Goal: Answer question/provide support

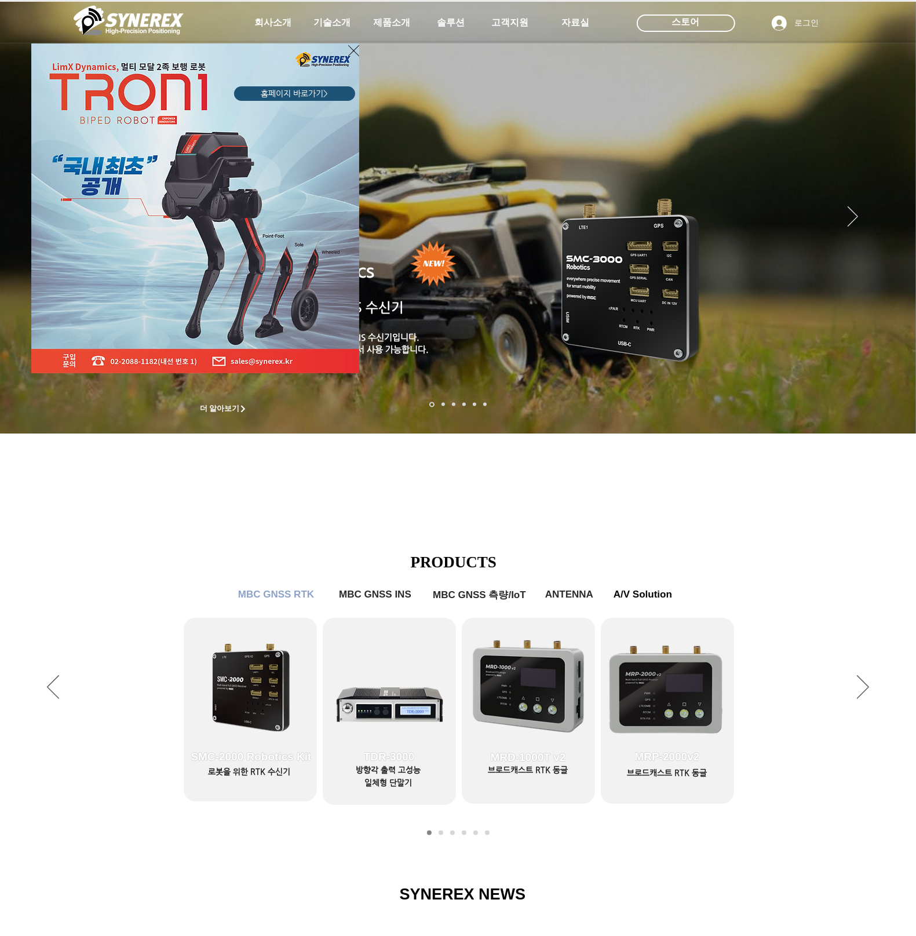
click at [305, 520] on div "LimX Dinamics" at bounding box center [458, 468] width 916 height 936
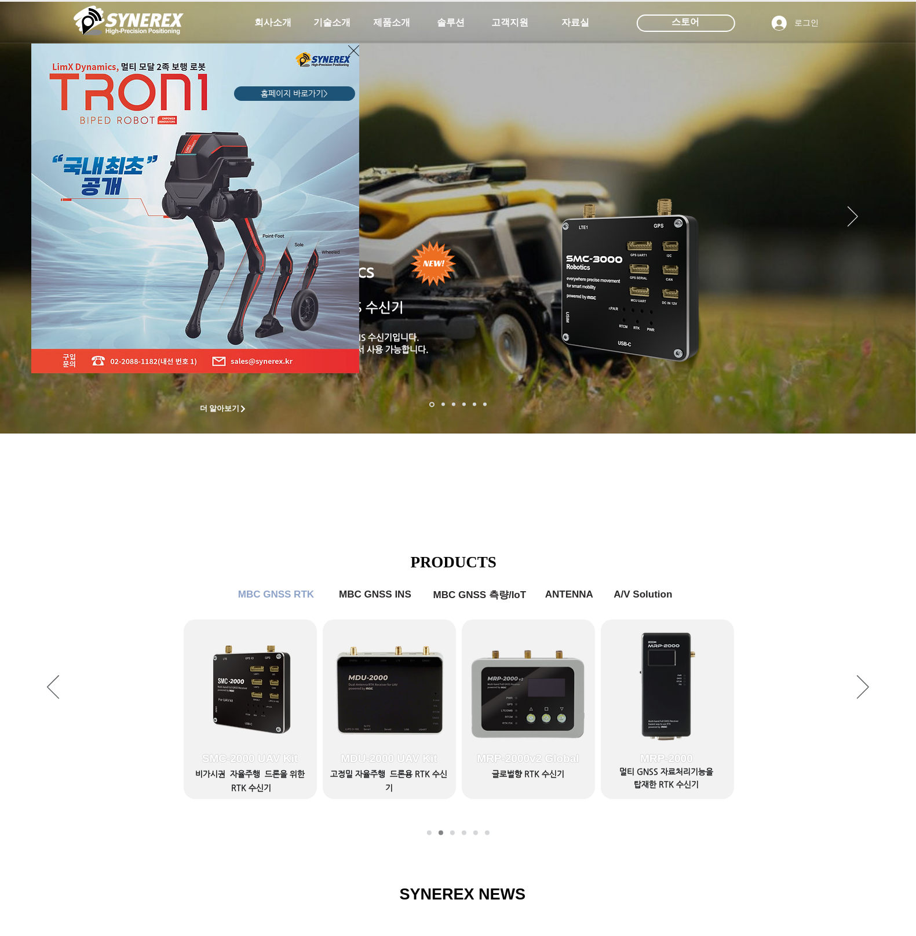
click at [230, 568] on div "LimX Dinamics" at bounding box center [458, 468] width 916 height 936
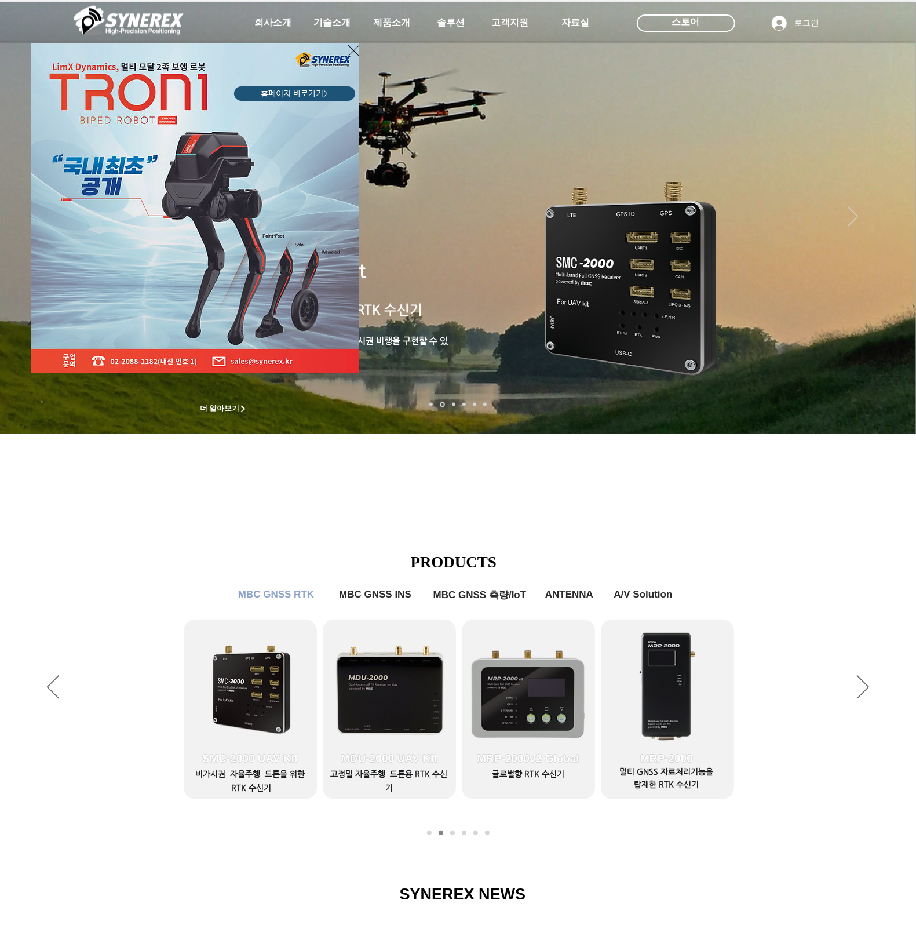
click at [198, 520] on div "LimX Dinamics" at bounding box center [458, 468] width 916 height 936
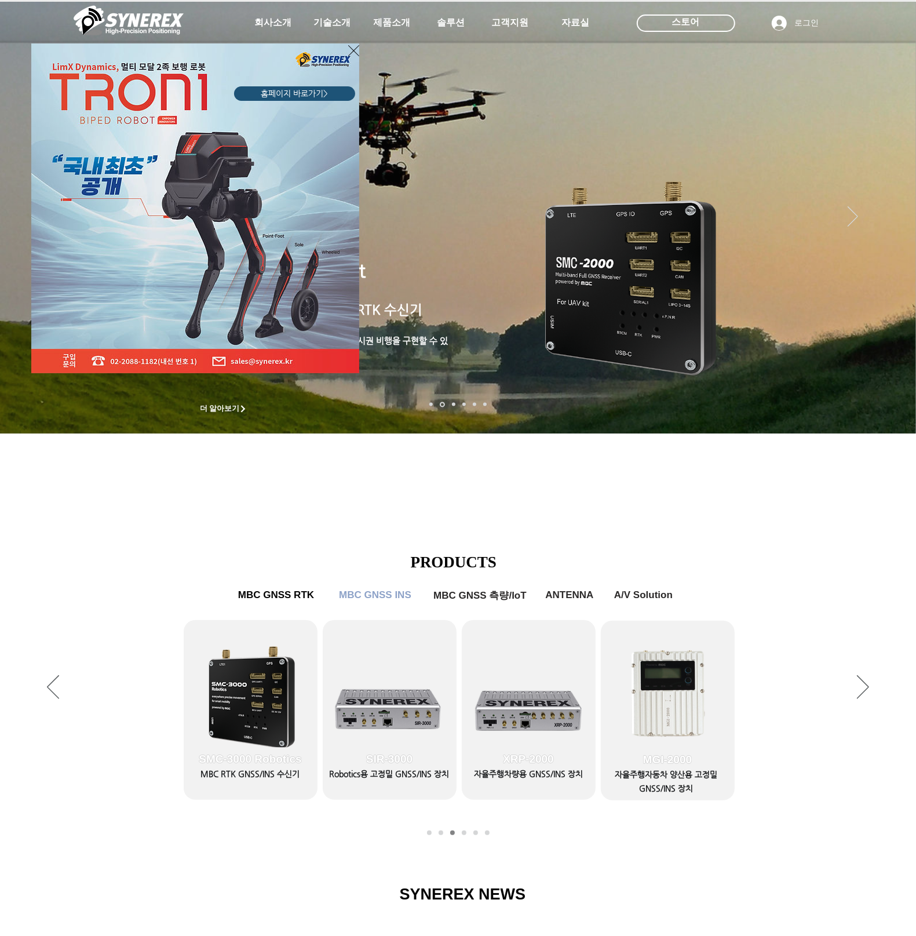
click at [351, 50] on icon "사이트로 돌아가기" at bounding box center [353, 50] width 11 height 14
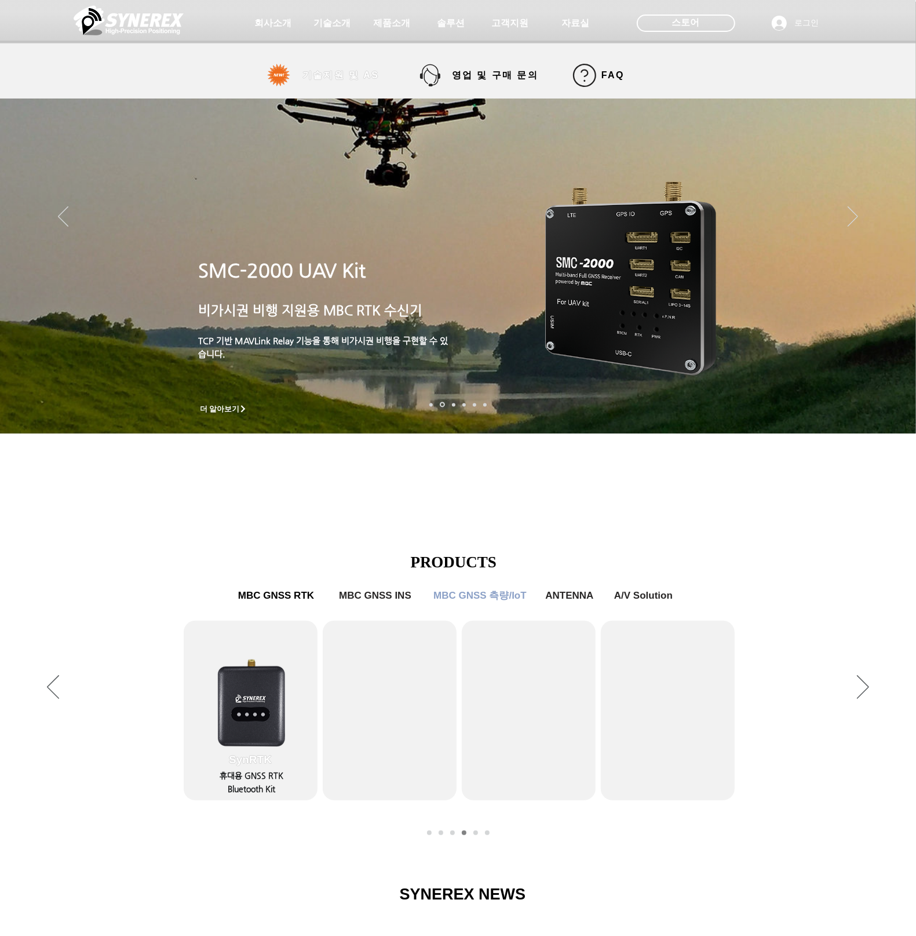
click at [374, 77] on span "기술지원 및 AS" at bounding box center [340, 76] width 77 height 12
select select "******"
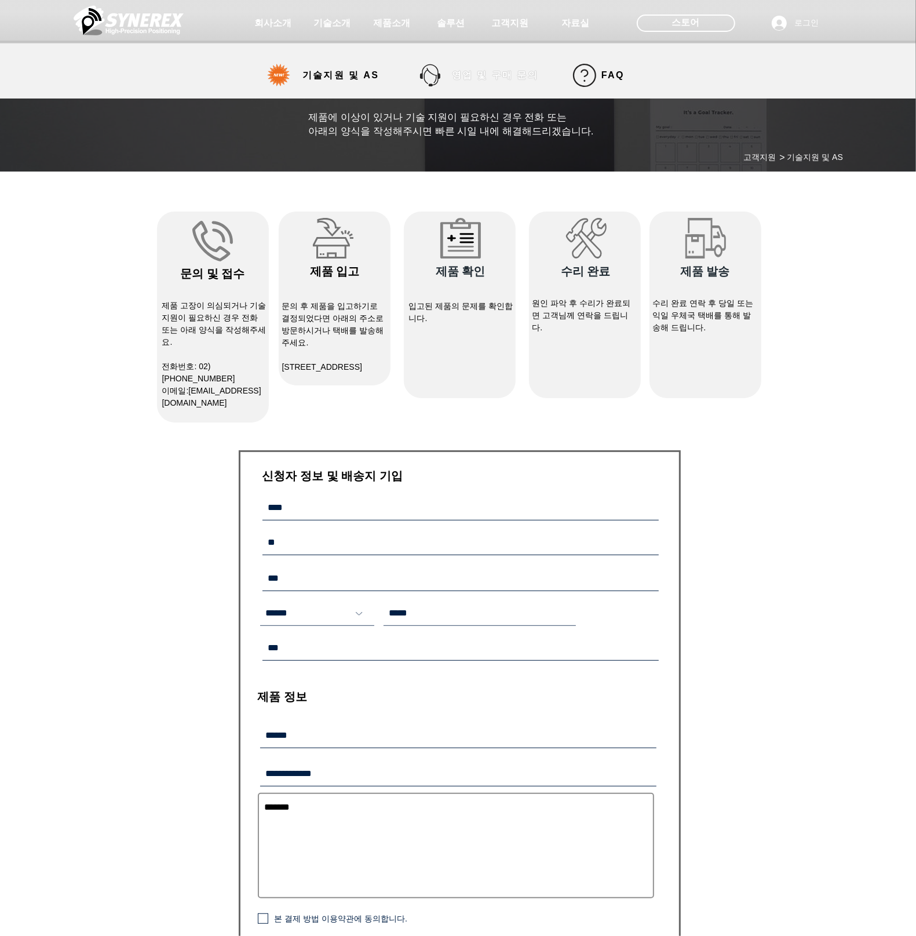
click at [500, 71] on span "영업 및 구매 문의" at bounding box center [495, 76] width 86 height 12
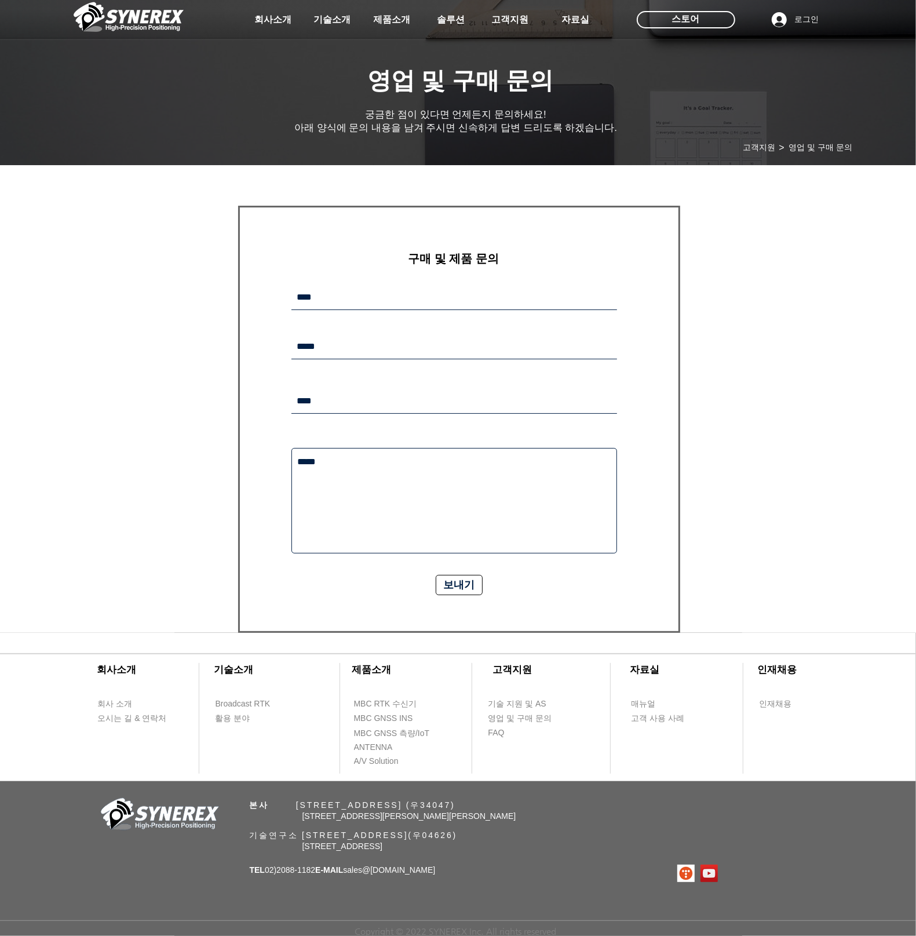
scroll to position [6, 0]
click at [805, 624] on div "main content" at bounding box center [458, 403] width 916 height 459
click at [505, 731] on span "FAQ" at bounding box center [520, 732] width 65 height 13
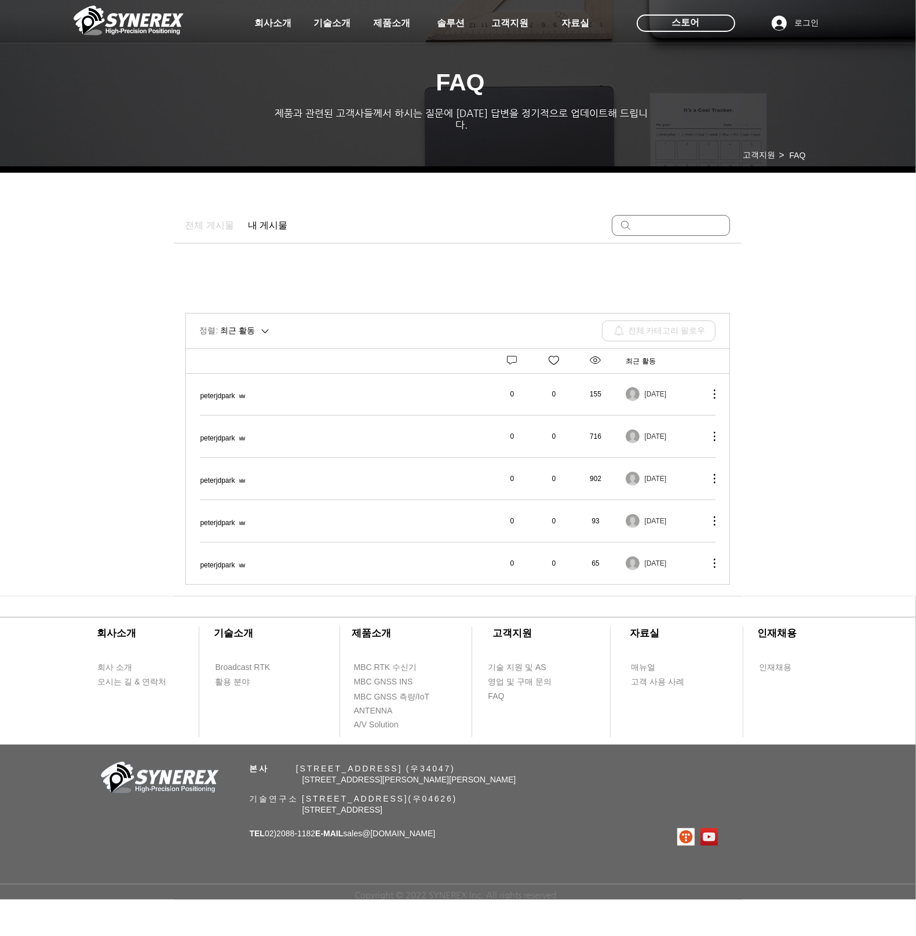
click at [200, 473] on span "MRP-2000을 ROS에서 어떻게 인식할 수 있나요?" at bounding box center [200, 473] width 0 height 0
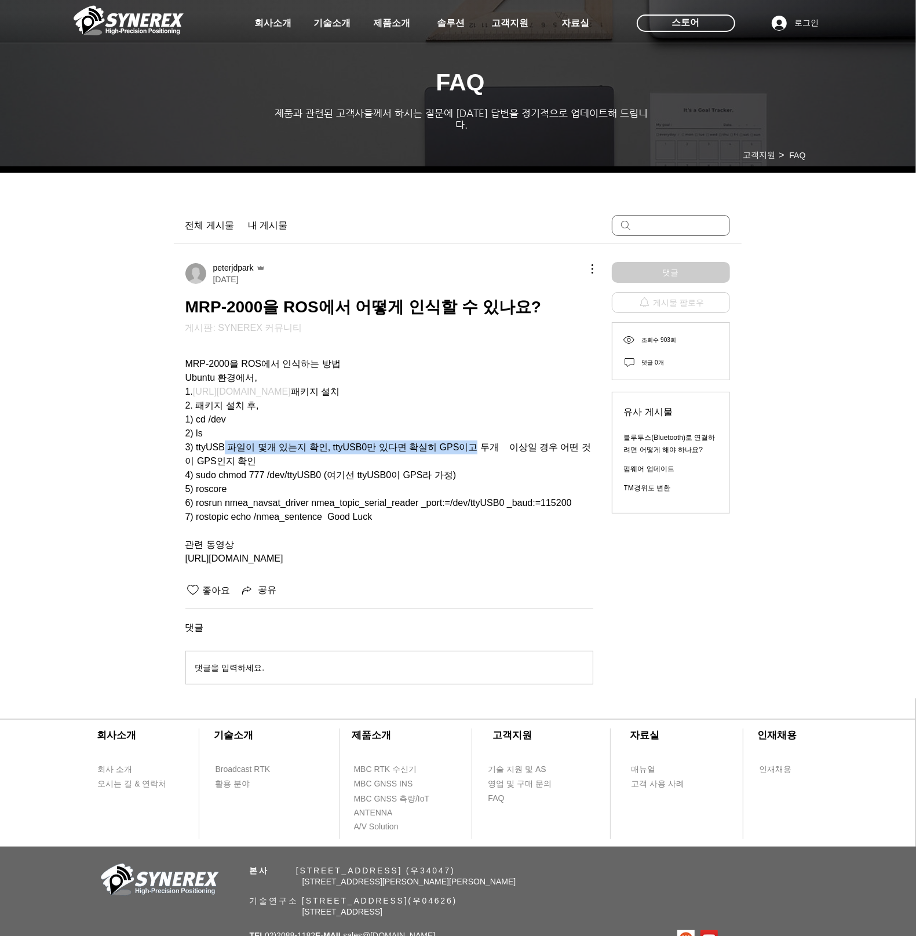
drag, startPoint x: 216, startPoint y: 440, endPoint x: 466, endPoint y: 437, distance: 250.9
click at [466, 442] on span "3) ttyUSB 파일이 몇개 있는지 확인, ttyUSB0만 있다면 확실히 GPS이고 두개 이상일 경우 어떤 것이 GPS인지 확인" at bounding box center [388, 454] width 406 height 24
click at [417, 385] on span "1. [URL][DOMAIN_NAME] 패키지 설치" at bounding box center [389, 392] width 408 height 14
